Goal: Transaction & Acquisition: Book appointment/travel/reservation

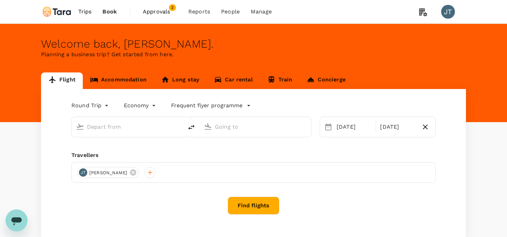
type input "business"
type input "Singapore Changi (SIN)"
type input "London Heathrow (LHR)"
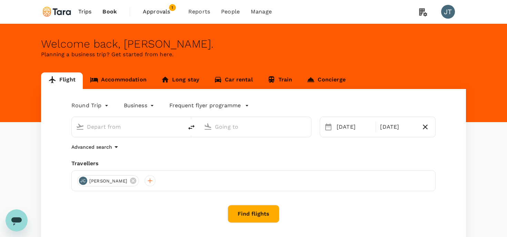
type input "Singapore Changi (SIN)"
type input "London Heathrow (LHR)"
click at [144, 180] on div at bounding box center [149, 180] width 11 height 11
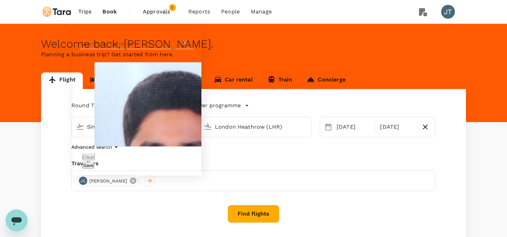
click at [129, 181] on icon at bounding box center [133, 181] width 8 height 8
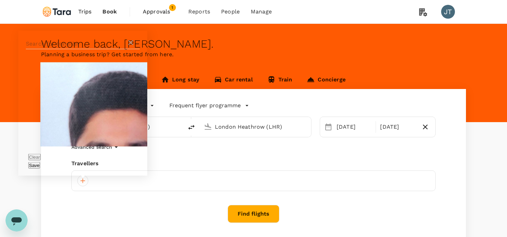
scroll to position [12, 0]
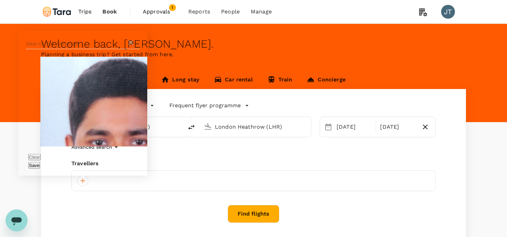
checkbox input "true"
click at [40, 166] on button "Save" at bounding box center [34, 165] width 12 height 7
